Goal: Task Accomplishment & Management: Use online tool/utility

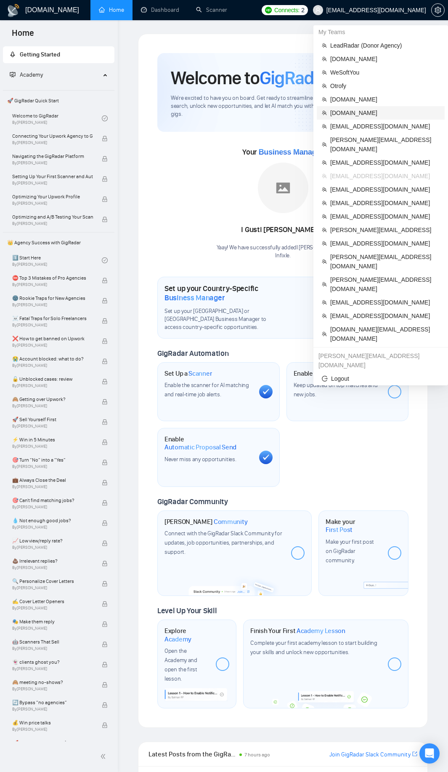
click at [352, 114] on span "[DOMAIN_NAME]" at bounding box center [384, 112] width 109 height 9
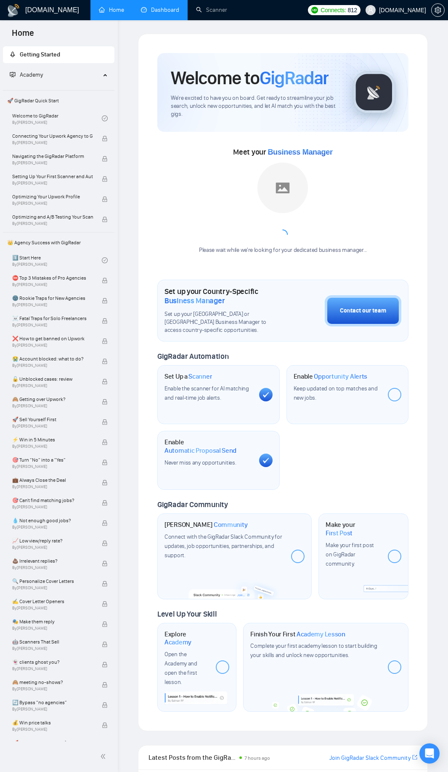
click at [173, 13] on link "Dashboard" at bounding box center [160, 9] width 38 height 7
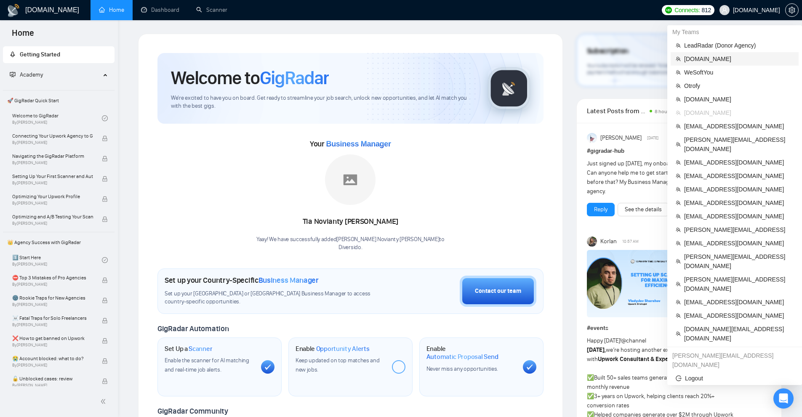
click at [700, 61] on span "[DOMAIN_NAME]" at bounding box center [738, 58] width 109 height 9
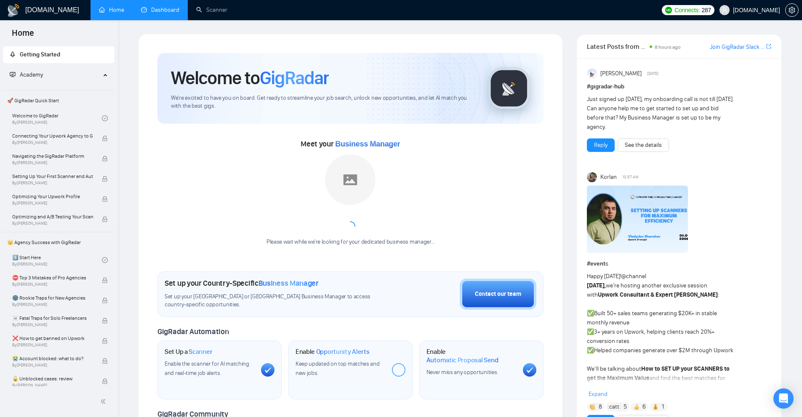
click at [162, 12] on link "Dashboard" at bounding box center [160, 9] width 38 height 7
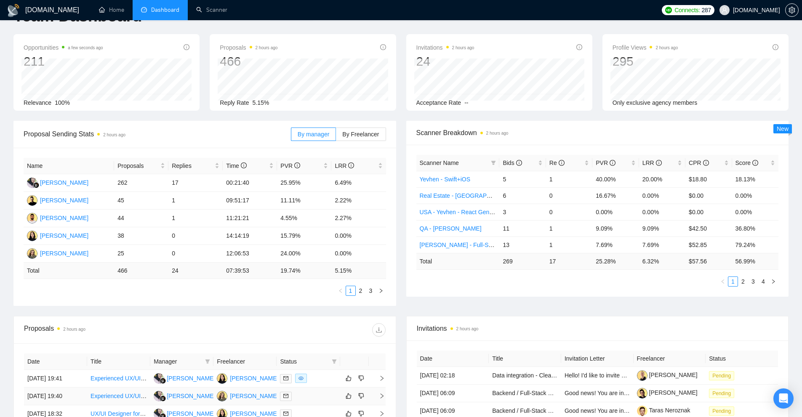
scroll to position [154, 0]
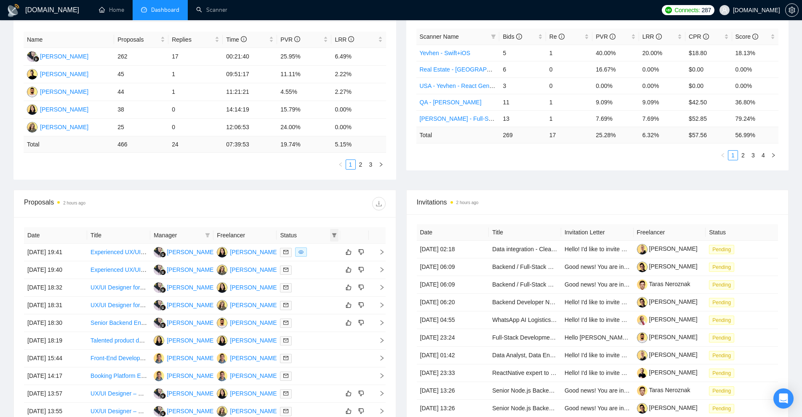
click at [335, 234] on icon "filter" at bounding box center [334, 235] width 5 height 4
click at [317, 252] on span "Chat" at bounding box center [313, 251] width 40 height 9
checkbox input "true"
click at [329, 283] on span "OK" at bounding box center [327, 281] width 8 height 9
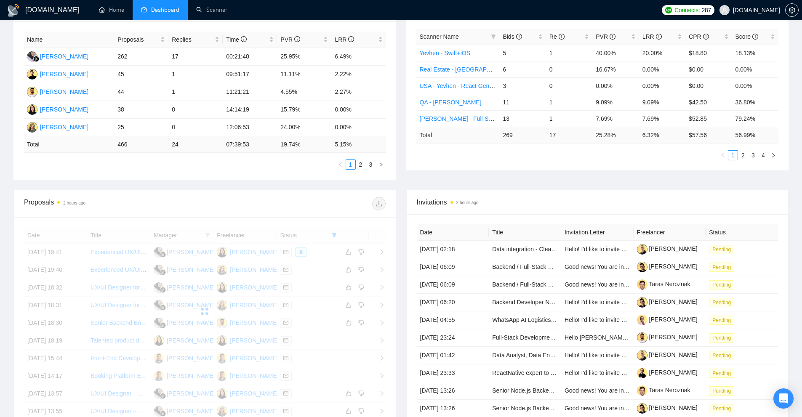
scroll to position [259, 0]
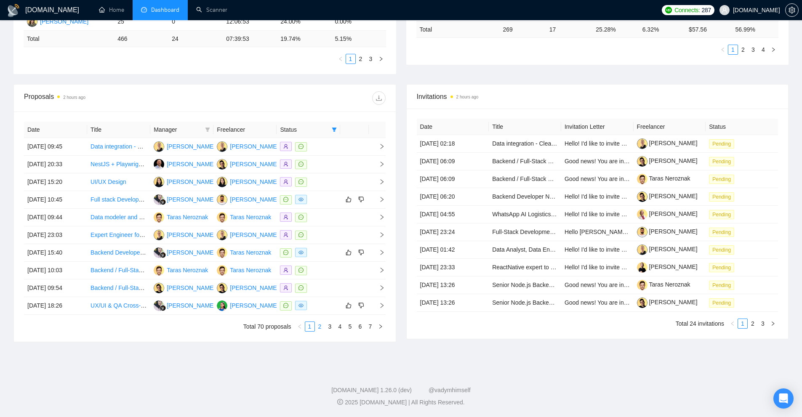
click at [321, 324] on link "2" at bounding box center [319, 326] width 9 height 9
click at [207, 125] on span at bounding box center [207, 129] width 8 height 13
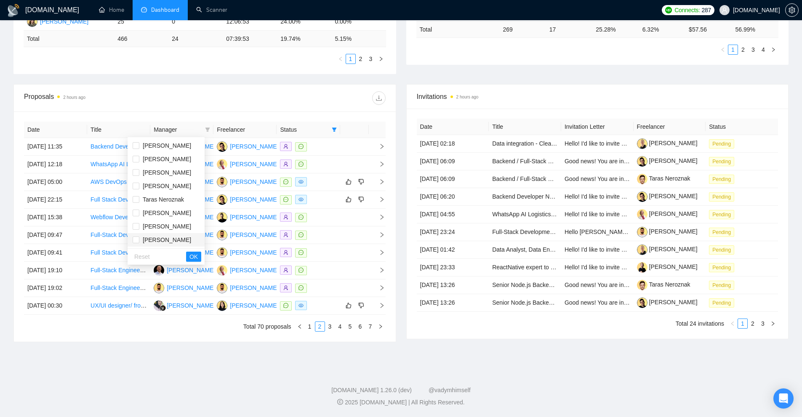
scroll to position [67, 0]
click at [159, 201] on span "[PERSON_NAME]" at bounding box center [175, 199] width 48 height 7
checkbox input "true"
click at [198, 256] on span "OK" at bounding box center [193, 256] width 8 height 9
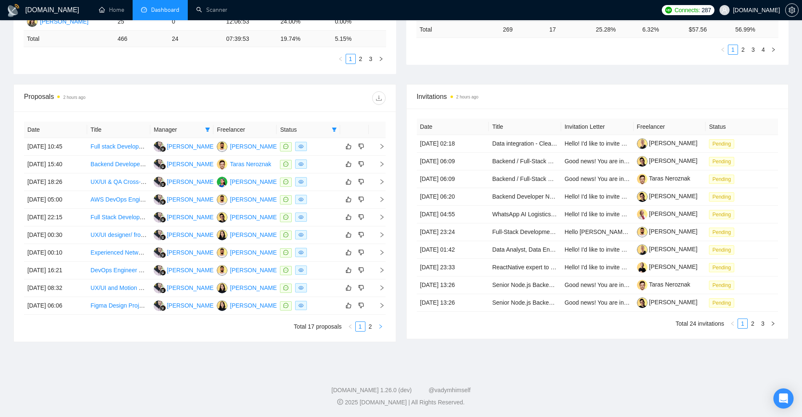
click at [380, 330] on button "button" at bounding box center [380, 327] width 10 height 10
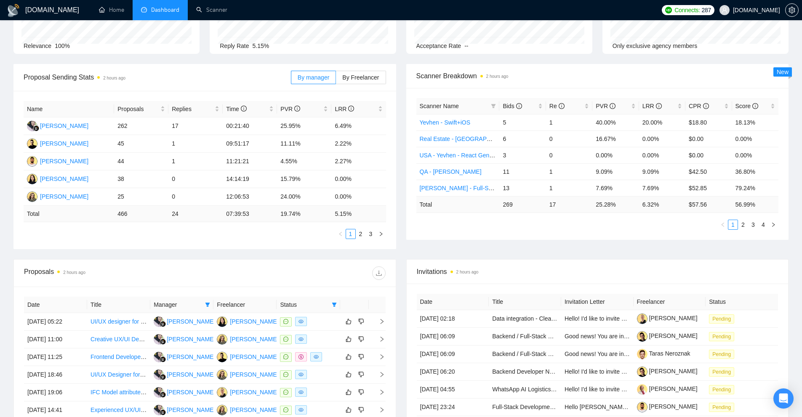
scroll to position [210, 0]
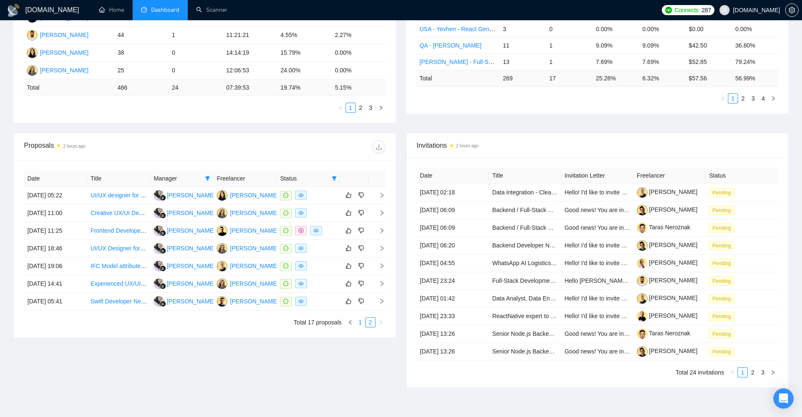
click at [359, 323] on link "1" at bounding box center [360, 322] width 9 height 9
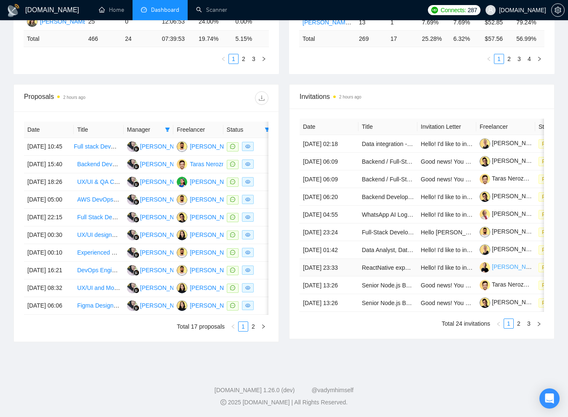
scroll to position [346, 0]
click at [262, 325] on icon "right" at bounding box center [263, 326] width 5 height 5
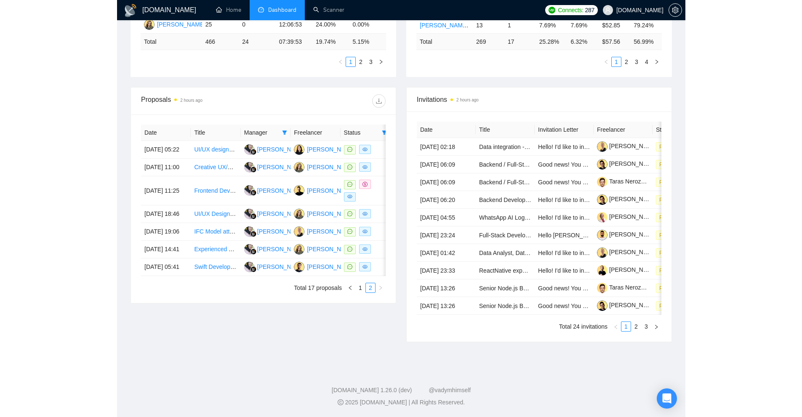
scroll to position [256, 0]
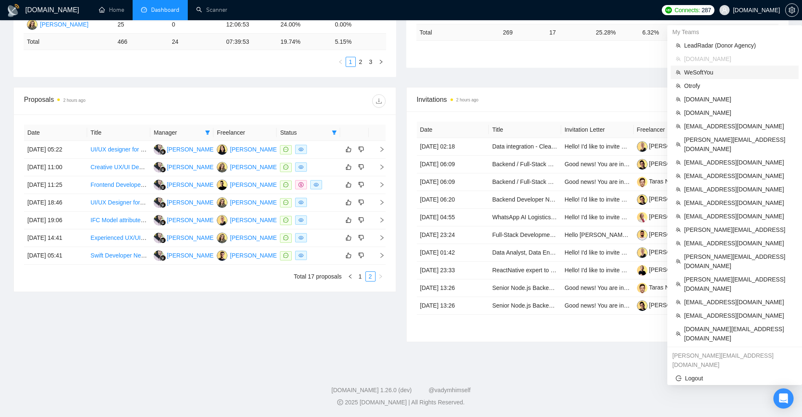
click at [697, 73] on span "WeSoftYou" at bounding box center [738, 72] width 109 height 9
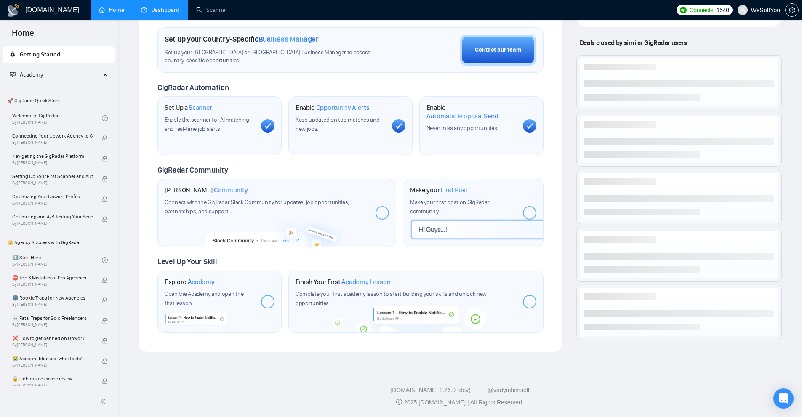
click at [170, 13] on link "Dashboard" at bounding box center [160, 9] width 38 height 7
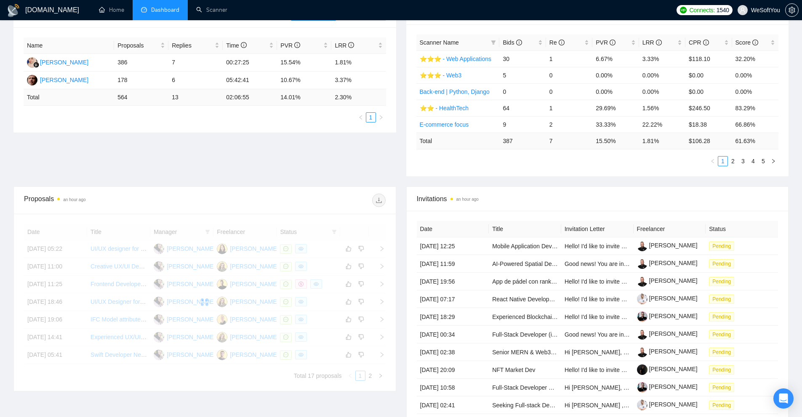
scroll to position [165, 0]
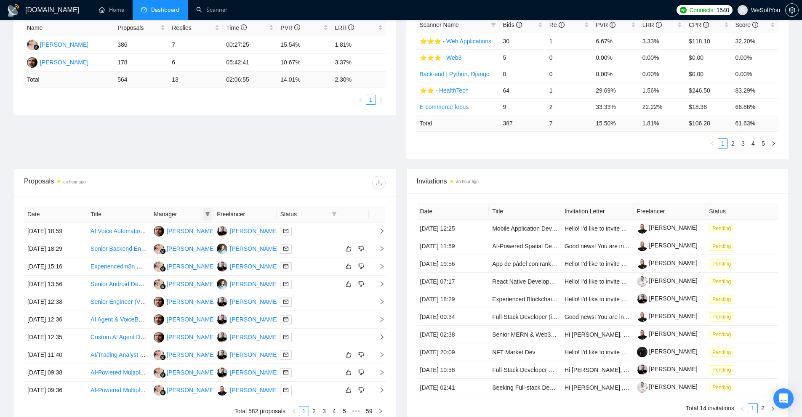
click at [207, 216] on icon "filter" at bounding box center [207, 214] width 5 height 5
click at [184, 232] on span "[PERSON_NAME]" at bounding box center [199, 230] width 48 height 7
checkbox input "true"
click at [213, 261] on span "OK" at bounding box center [217, 260] width 8 height 9
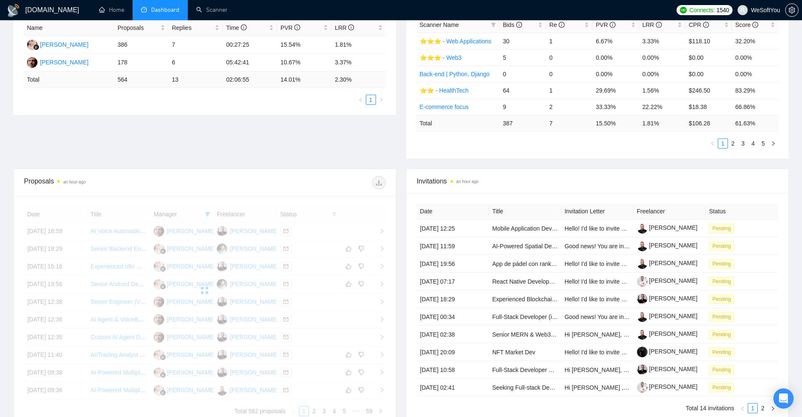
click at [331, 213] on div at bounding box center [205, 290] width 362 height 168
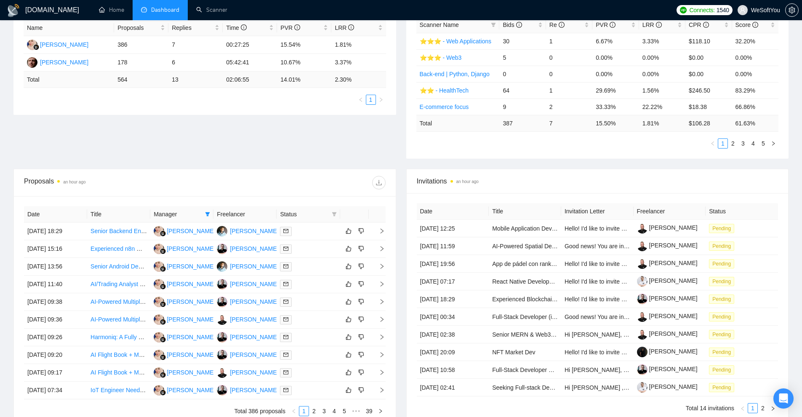
click at [333, 213] on icon "filter" at bounding box center [334, 214] width 5 height 4
click at [325, 236] on li "Chat" at bounding box center [313, 230] width 51 height 13
checkbox input "true"
click at [327, 258] on span "OK" at bounding box center [327, 260] width 8 height 9
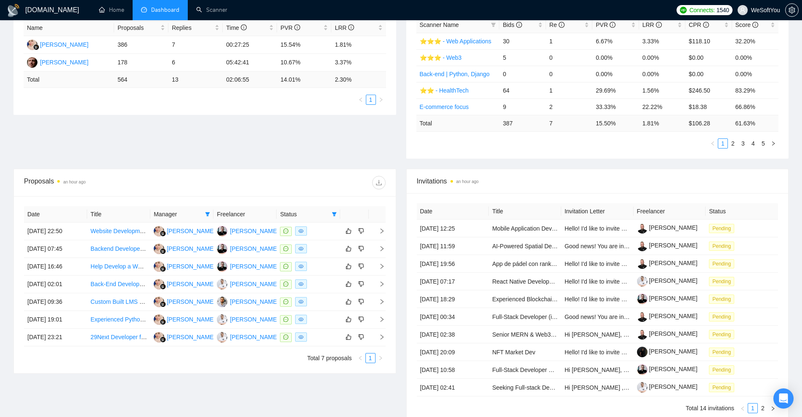
scroll to position [247, 0]
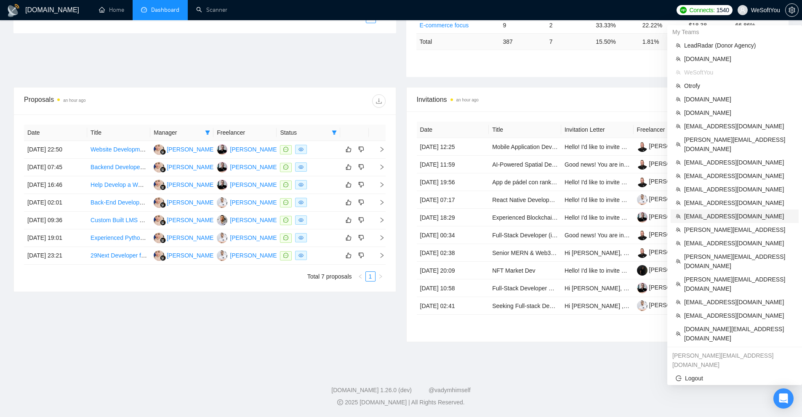
click at [701, 210] on li "[EMAIL_ADDRESS][DOMAIN_NAME]" at bounding box center [735, 216] width 128 height 13
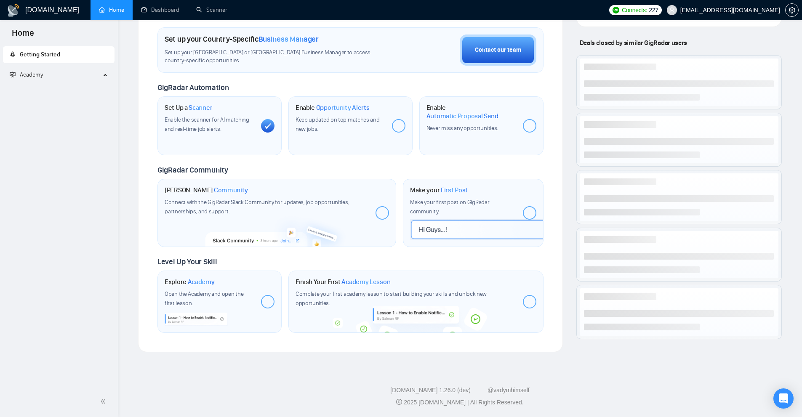
scroll to position [244, 0]
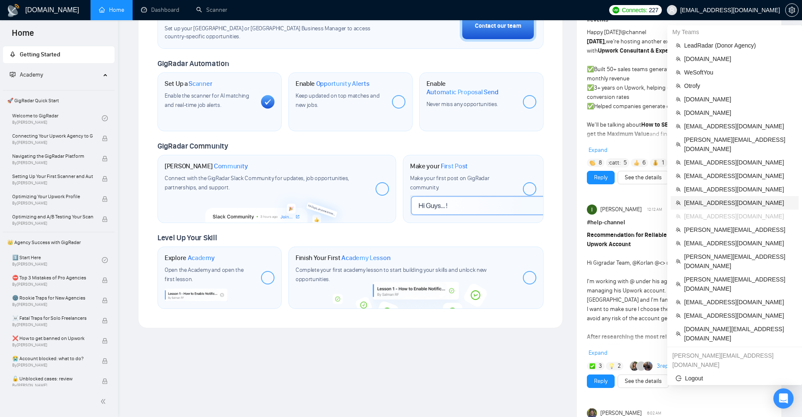
click at [709, 198] on span "[EMAIL_ADDRESS][DOMAIN_NAME]" at bounding box center [738, 202] width 109 height 9
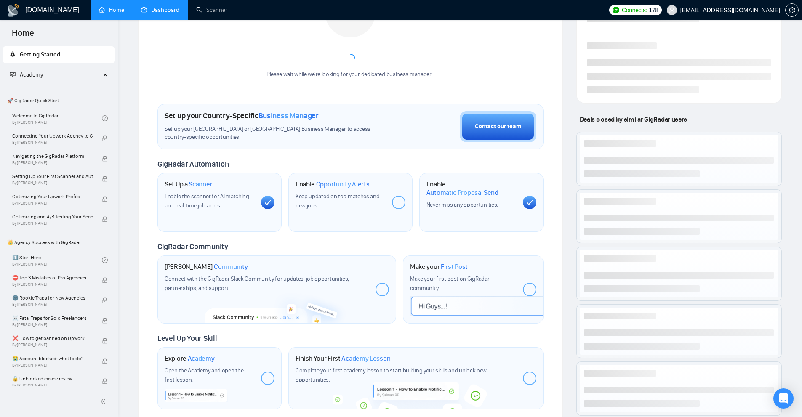
click at [160, 13] on link "Dashboard" at bounding box center [160, 9] width 38 height 7
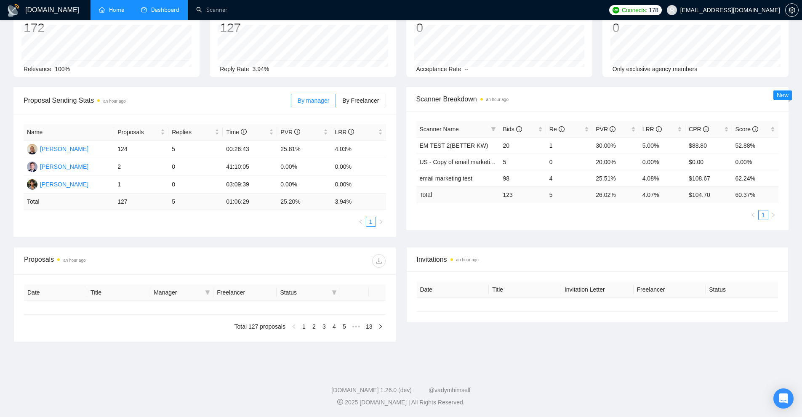
type input "[DATE]"
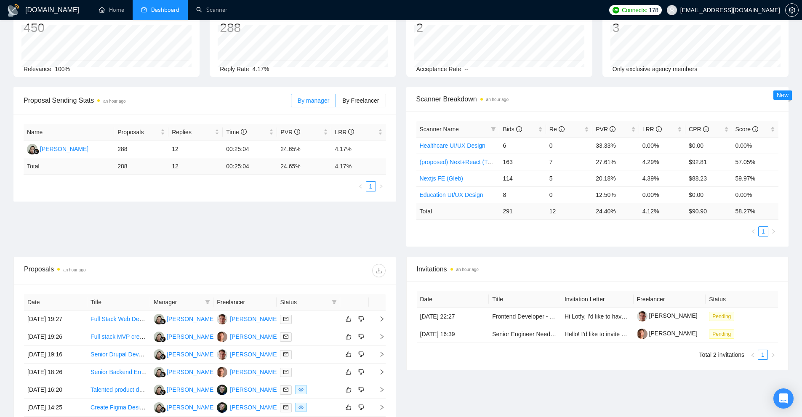
scroll to position [187, 0]
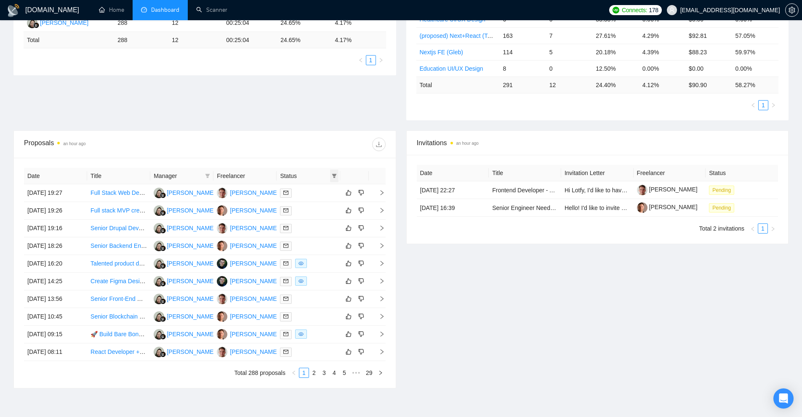
click at [334, 173] on icon "filter" at bounding box center [334, 175] width 5 height 5
click at [303, 208] on span "Sent" at bounding box center [307, 205] width 16 height 7
checkbox input "true"
click at [314, 195] on span "Chat" at bounding box center [307, 192] width 16 height 7
checkbox input "true"
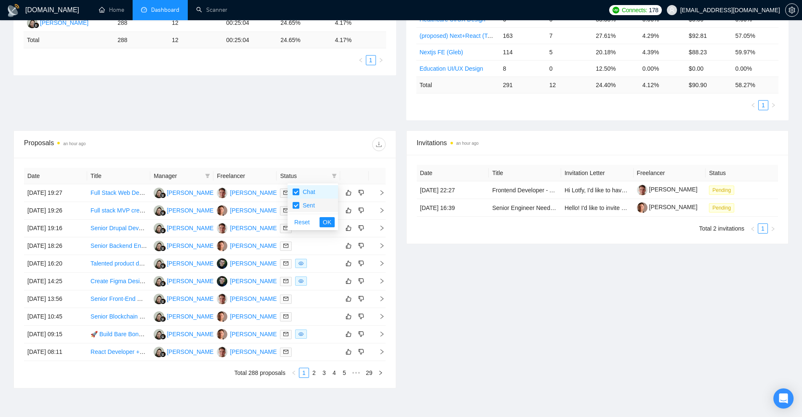
click at [314, 203] on span "Sent" at bounding box center [313, 205] width 40 height 9
checkbox input "false"
click at [330, 224] on span "OK" at bounding box center [327, 222] width 8 height 9
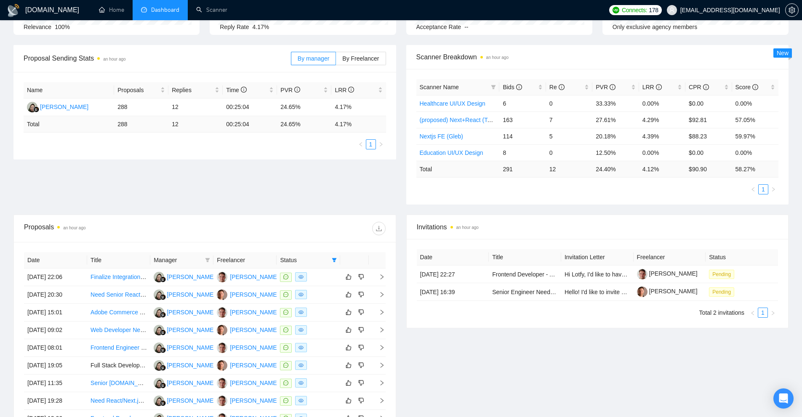
scroll to position [229, 0]
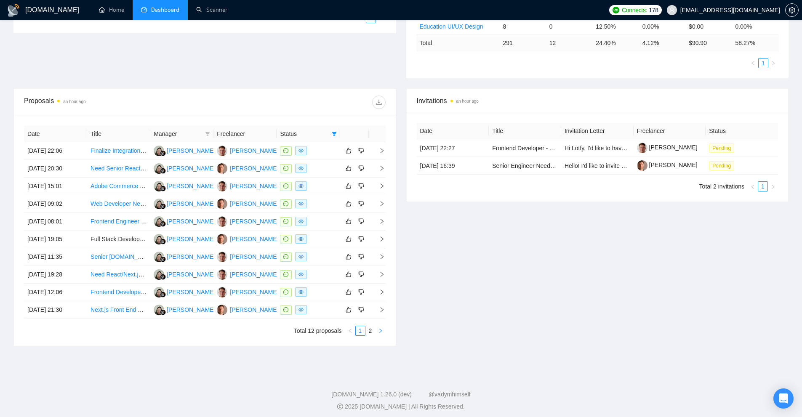
click at [382, 333] on icon "right" at bounding box center [380, 330] width 5 height 5
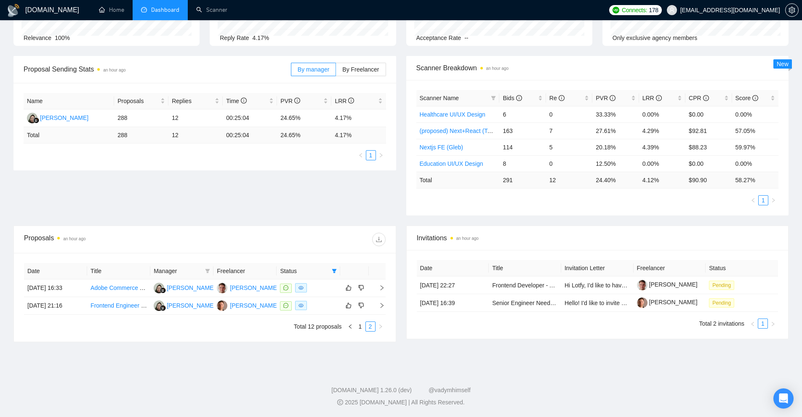
scroll to position [92, 0]
click at [350, 326] on icon "left" at bounding box center [350, 327] width 3 height 4
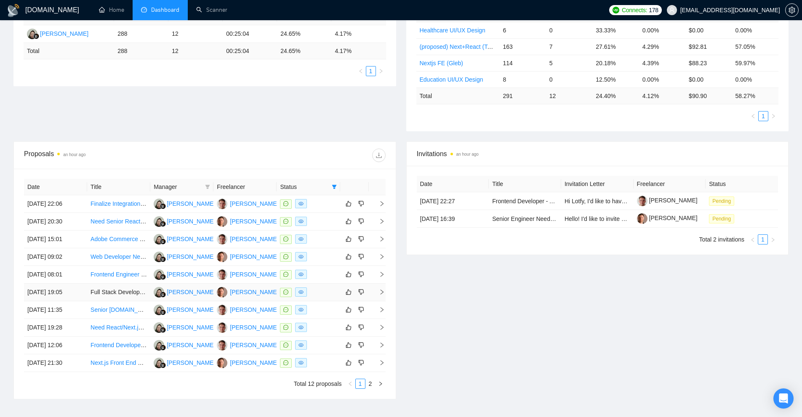
scroll to position [218, 0]
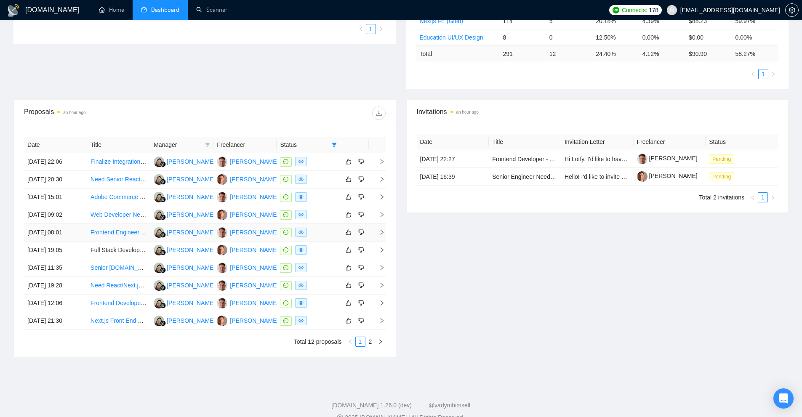
click at [32, 232] on td "[DATE] 08:01" at bounding box center [55, 233] width 63 height 18
